Goal: Information Seeking & Learning: Learn about a topic

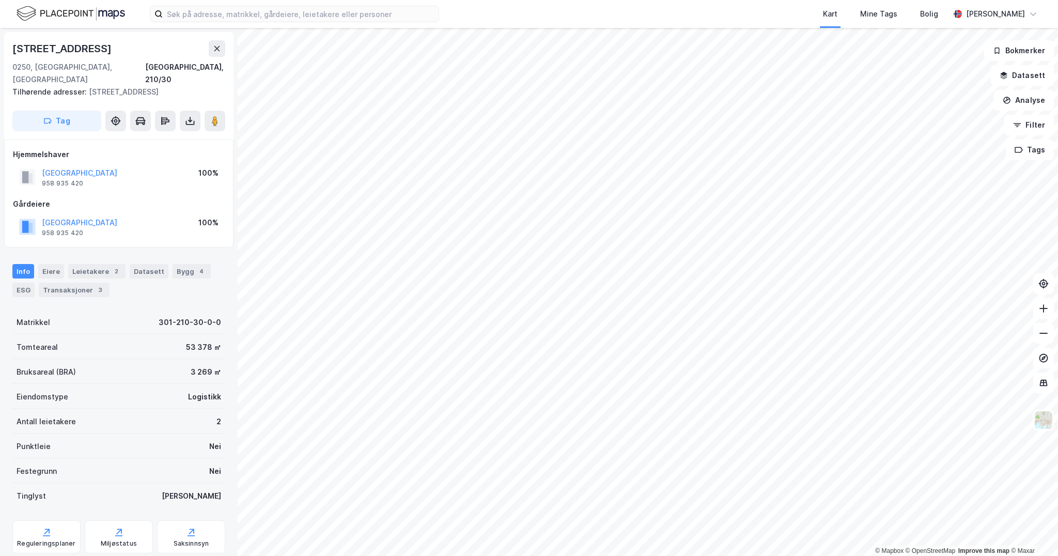
click at [196, 37] on div "[STREET_ADDRESS], 210/30 Tilhørende adresser: [STREET_ADDRESS], [STREET_ADDRESS…" at bounding box center [118, 86] width 229 height 108
